Goal: Share content

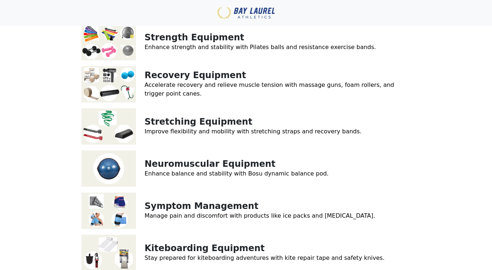
scroll to position [82, 0]
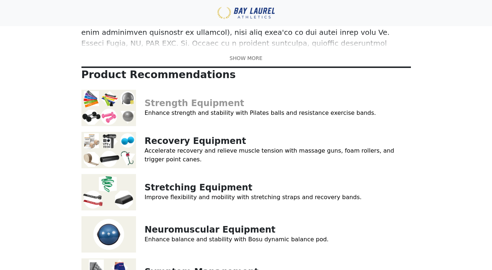
click at [181, 102] on link "Strength Equipment" at bounding box center [195, 103] width 100 height 10
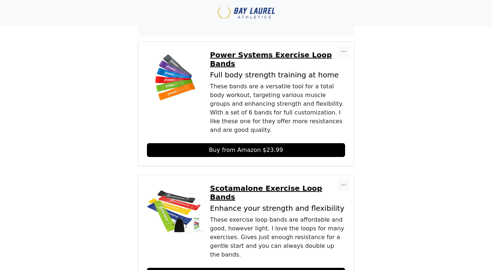
scroll to position [229, 0]
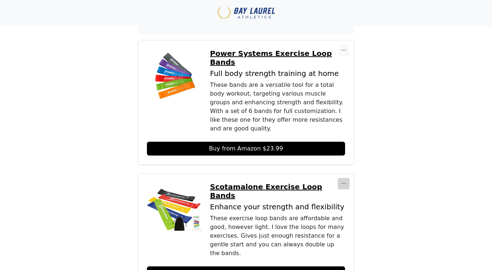
click at [344, 181] on icon "button" at bounding box center [343, 184] width 5 height 6
click at [352, 194] on li "Copy Link" at bounding box center [358, 200] width 40 height 12
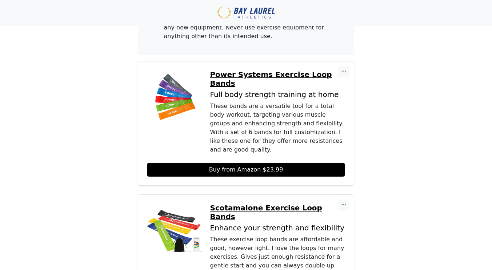
scroll to position [207, 0]
